Goal: Task Accomplishment & Management: Manage account settings

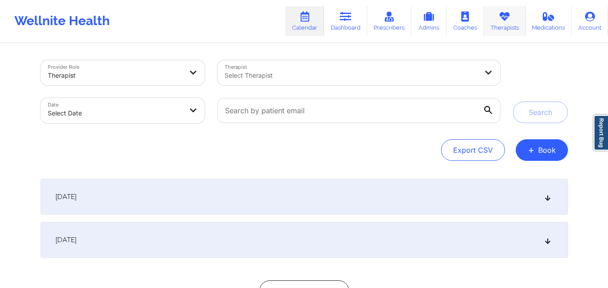
click at [512, 20] on link "Therapists" at bounding box center [504, 21] width 42 height 30
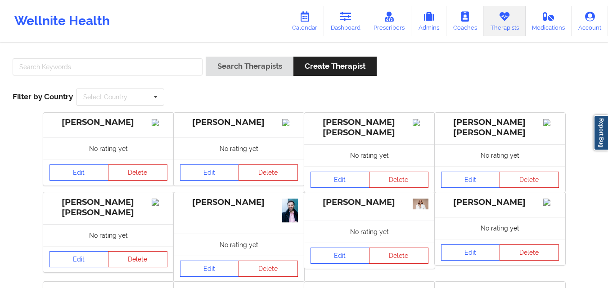
click at [134, 76] on div at bounding box center [107, 70] width 196 height 26
click at [132, 70] on input "text" at bounding box center [108, 66] width 190 height 17
type input "amani"
click at [206, 57] on button "Search Therapists" at bounding box center [249, 66] width 87 height 19
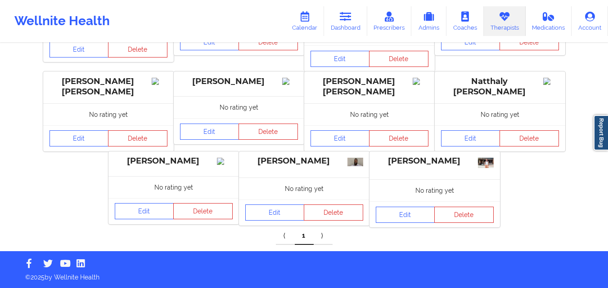
scroll to position [137, 0]
click at [409, 207] on link "Edit" at bounding box center [405, 215] width 59 height 16
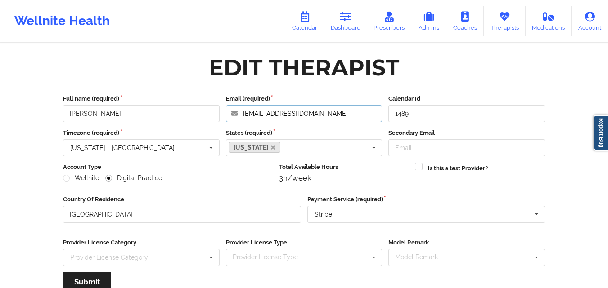
click at [347, 116] on input "[EMAIL_ADDRESS][DOMAIN_NAME]" at bounding box center [304, 113] width 156 height 17
